Goal: Transaction & Acquisition: Download file/media

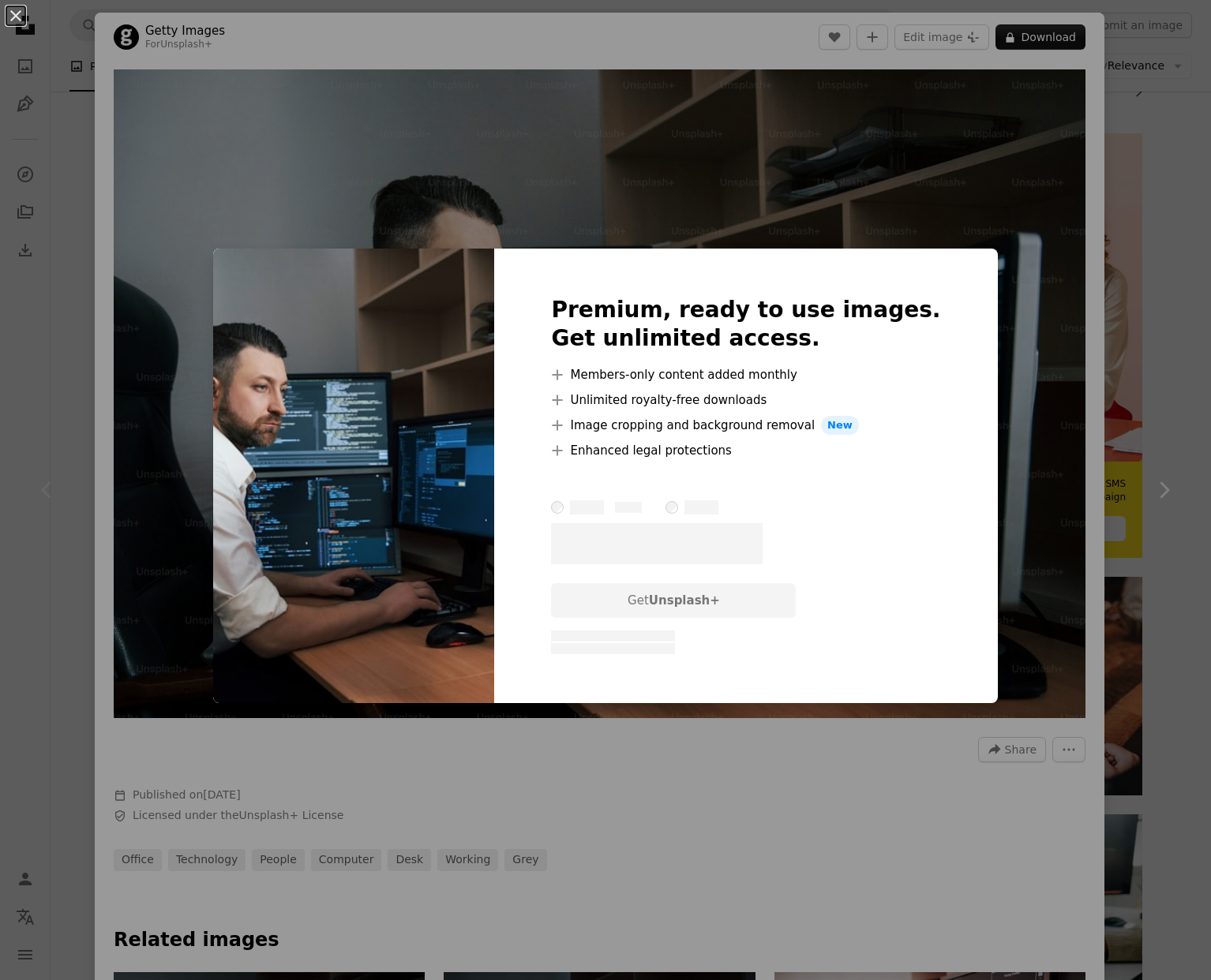
scroll to position [261, 0]
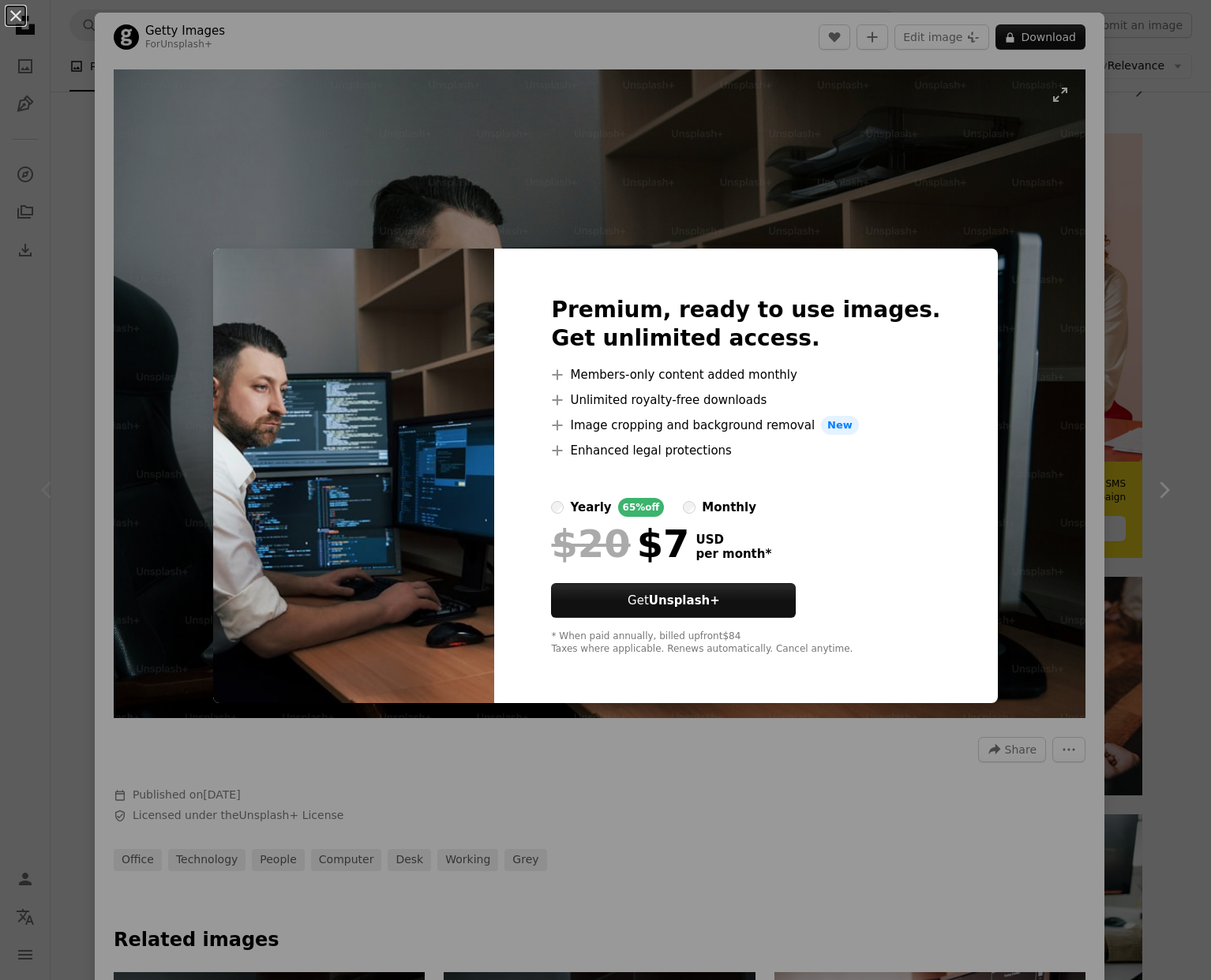
click at [1056, 265] on div "An X shape Premium, ready to use images. Get unlimited access. A plus sign Memb…" at bounding box center [605, 490] width 1211 height 980
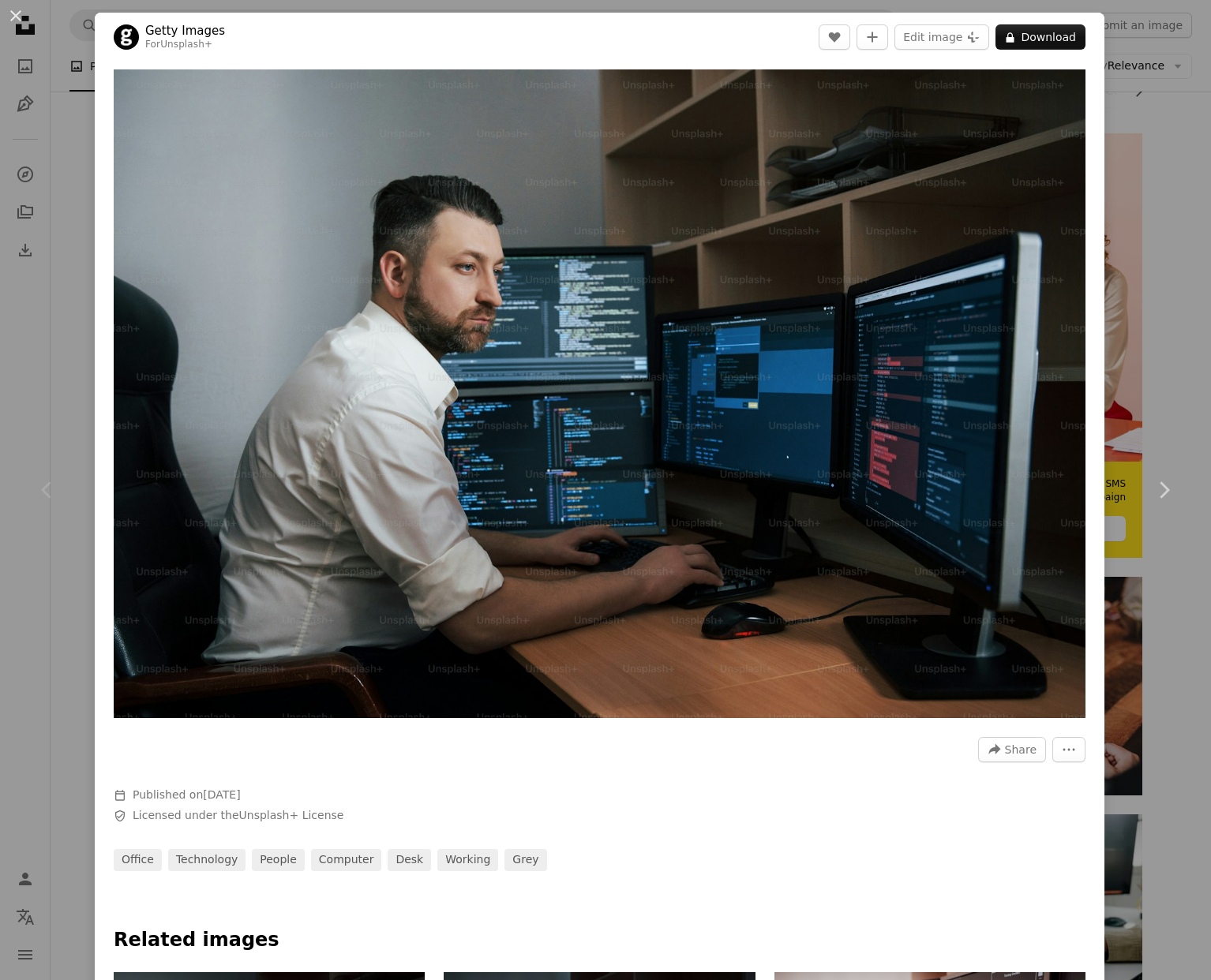
click at [1127, 316] on div "An X shape Chevron left Chevron right Getty Images For Unsplash+ A heart A plus…" at bounding box center [605, 490] width 1211 height 980
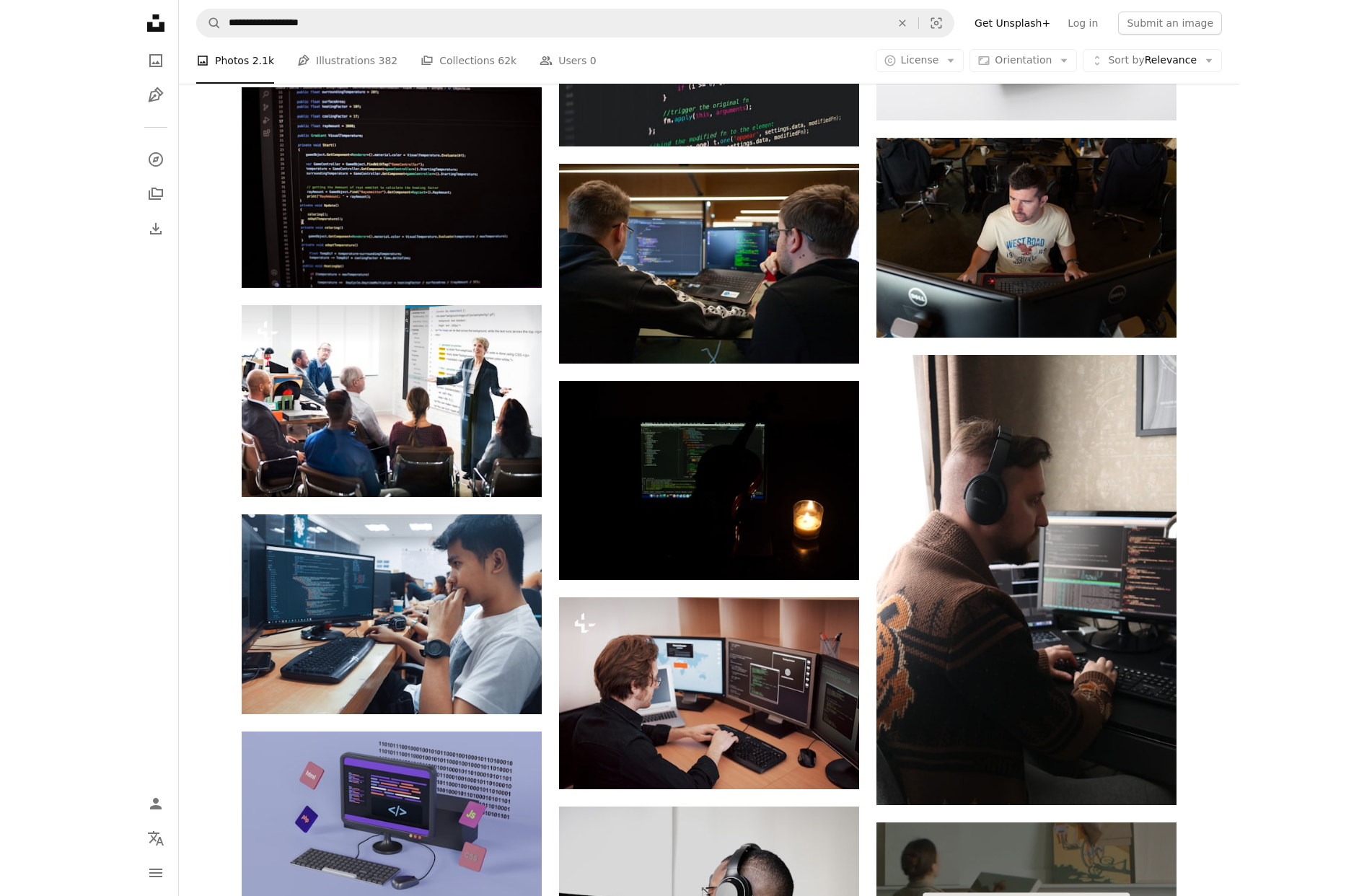
scroll to position [3876, 0]
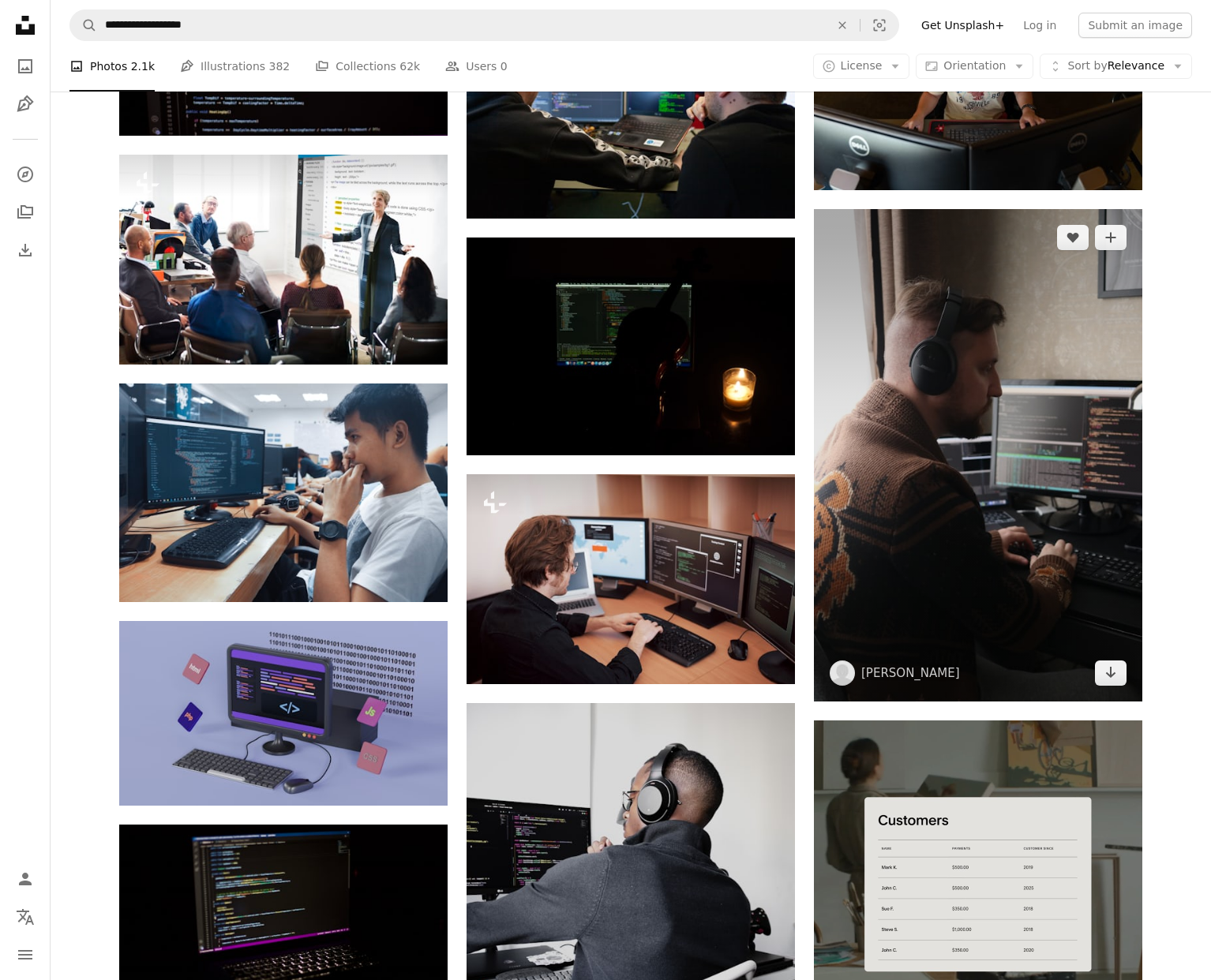
click at [963, 411] on img at bounding box center [978, 455] width 328 height 493
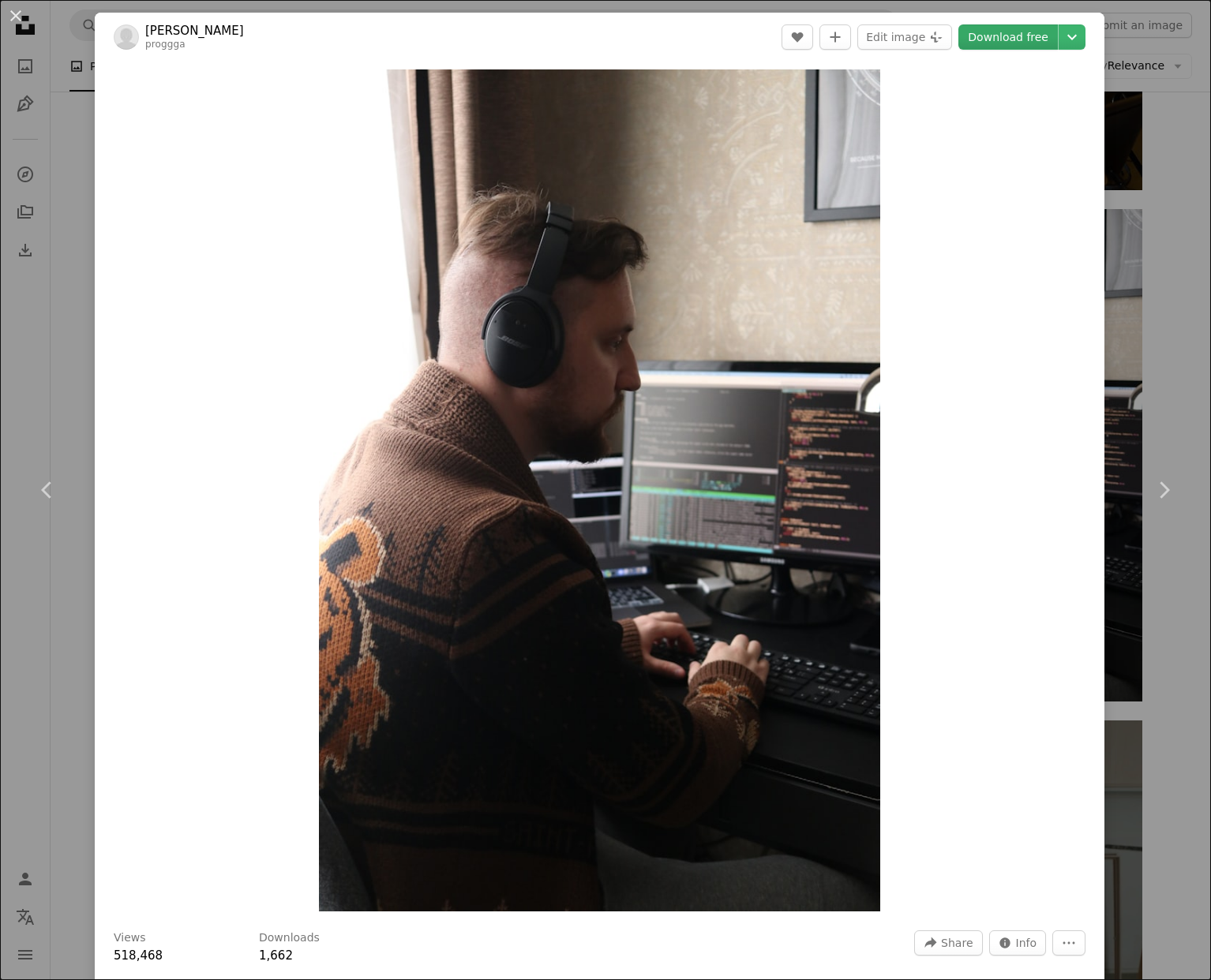
click at [1000, 29] on link "Download free" at bounding box center [1008, 37] width 100 height 25
